Goal: Check status

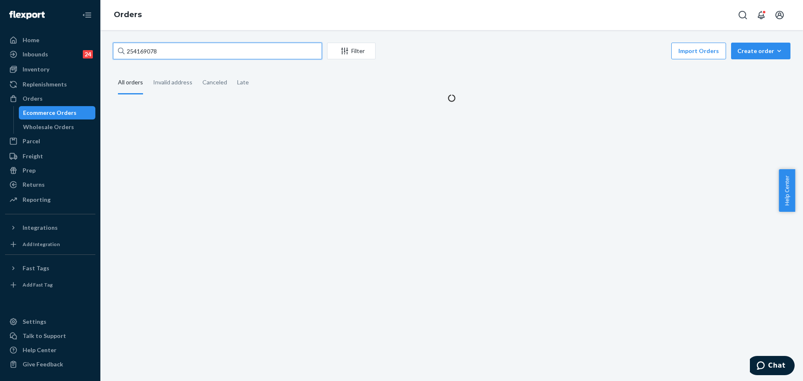
click at [205, 55] on input "254169078" at bounding box center [217, 51] width 209 height 17
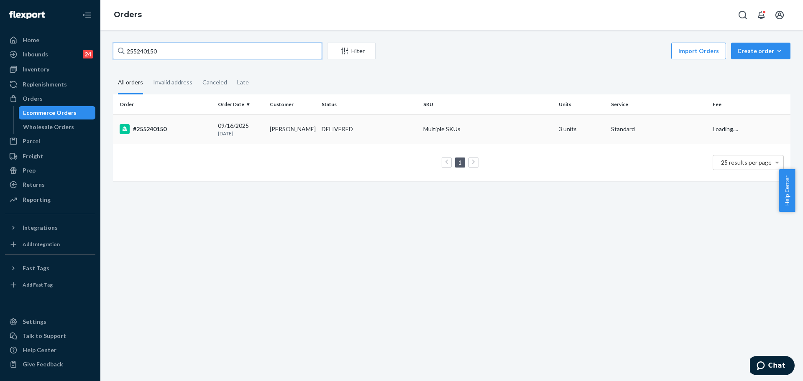
type input "255240150"
click at [164, 138] on td "#255240150" at bounding box center [164, 129] width 102 height 29
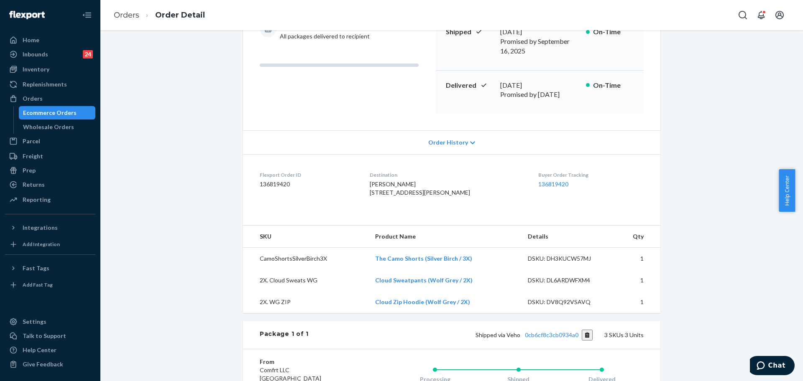
scroll to position [209, 0]
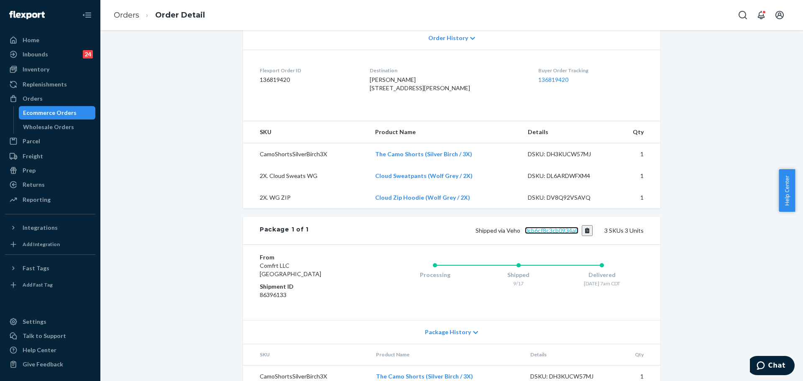
click at [538, 227] on link "0cb6cf8c3cb0934a0" at bounding box center [552, 230] width 54 height 7
drag, startPoint x: 37, startPoint y: 99, endPoint x: 298, endPoint y: 126, distance: 262.8
click at [37, 99] on div "Orders" at bounding box center [33, 99] width 20 height 8
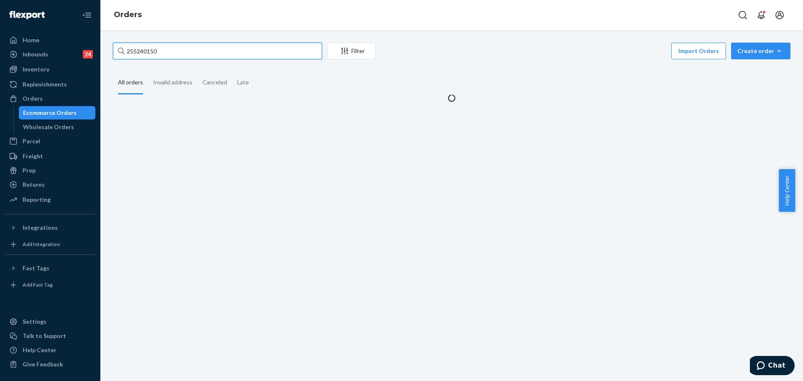
click at [188, 49] on input "255240150" at bounding box center [217, 51] width 209 height 17
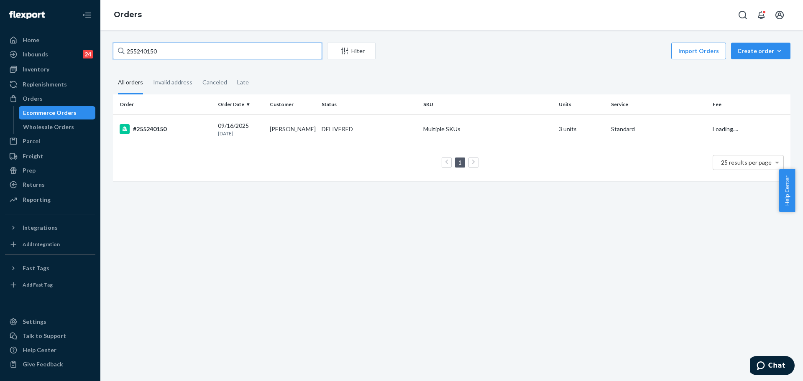
paste input "076224"
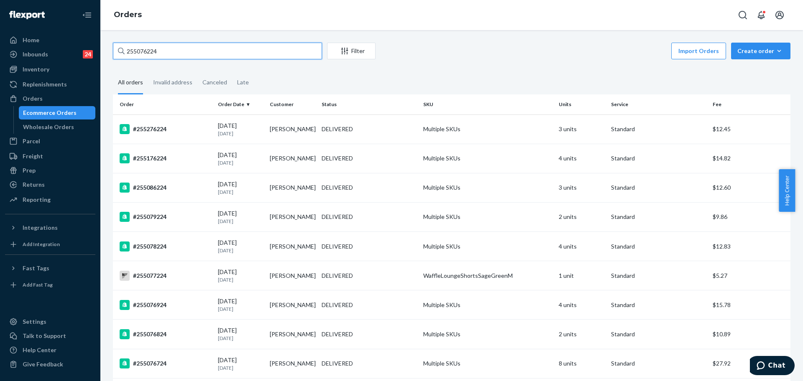
click at [184, 48] on input "255076224" at bounding box center [217, 51] width 209 height 17
paste input "[PERSON_NAME]"
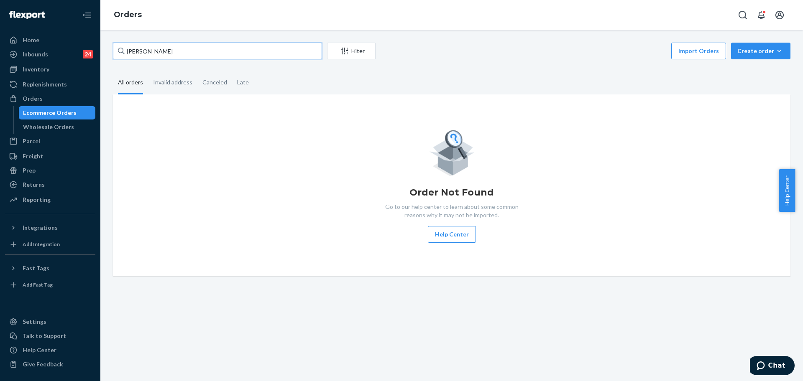
paste input "255076224"
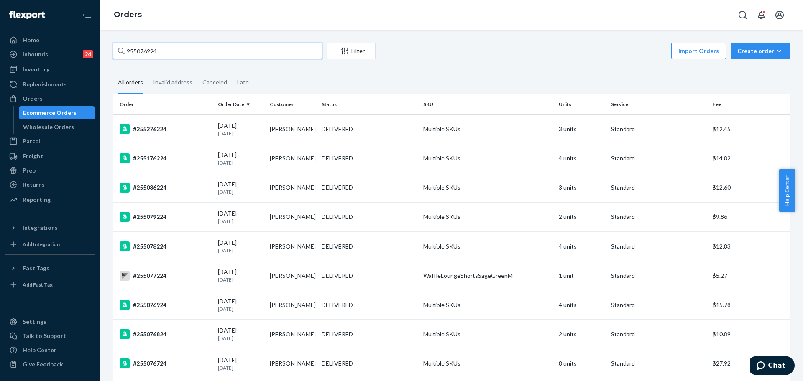
type input "255076224"
